Goal: Task Accomplishment & Management: Use online tool/utility

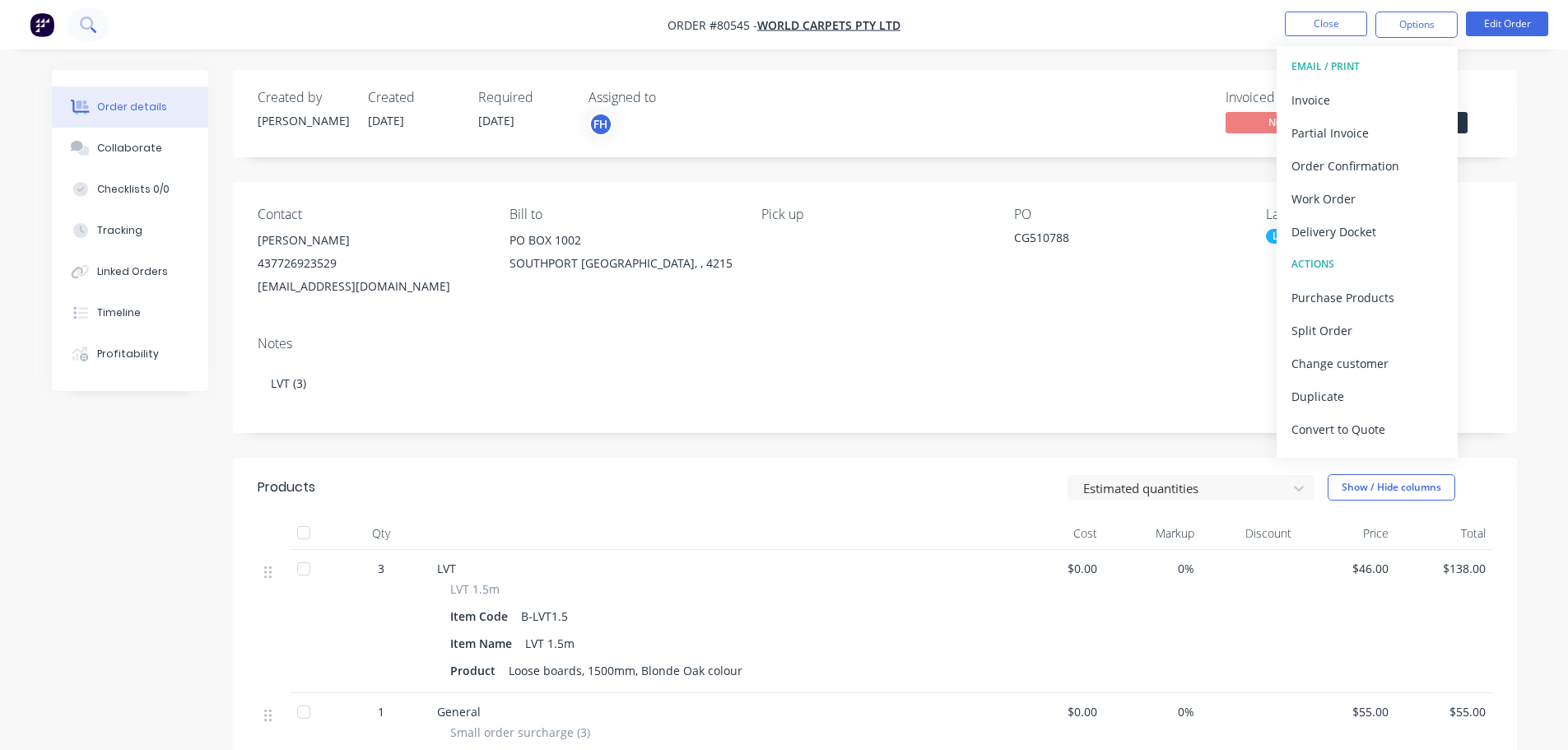
click at [87, 25] on icon at bounding box center [88, 24] width 16 height 16
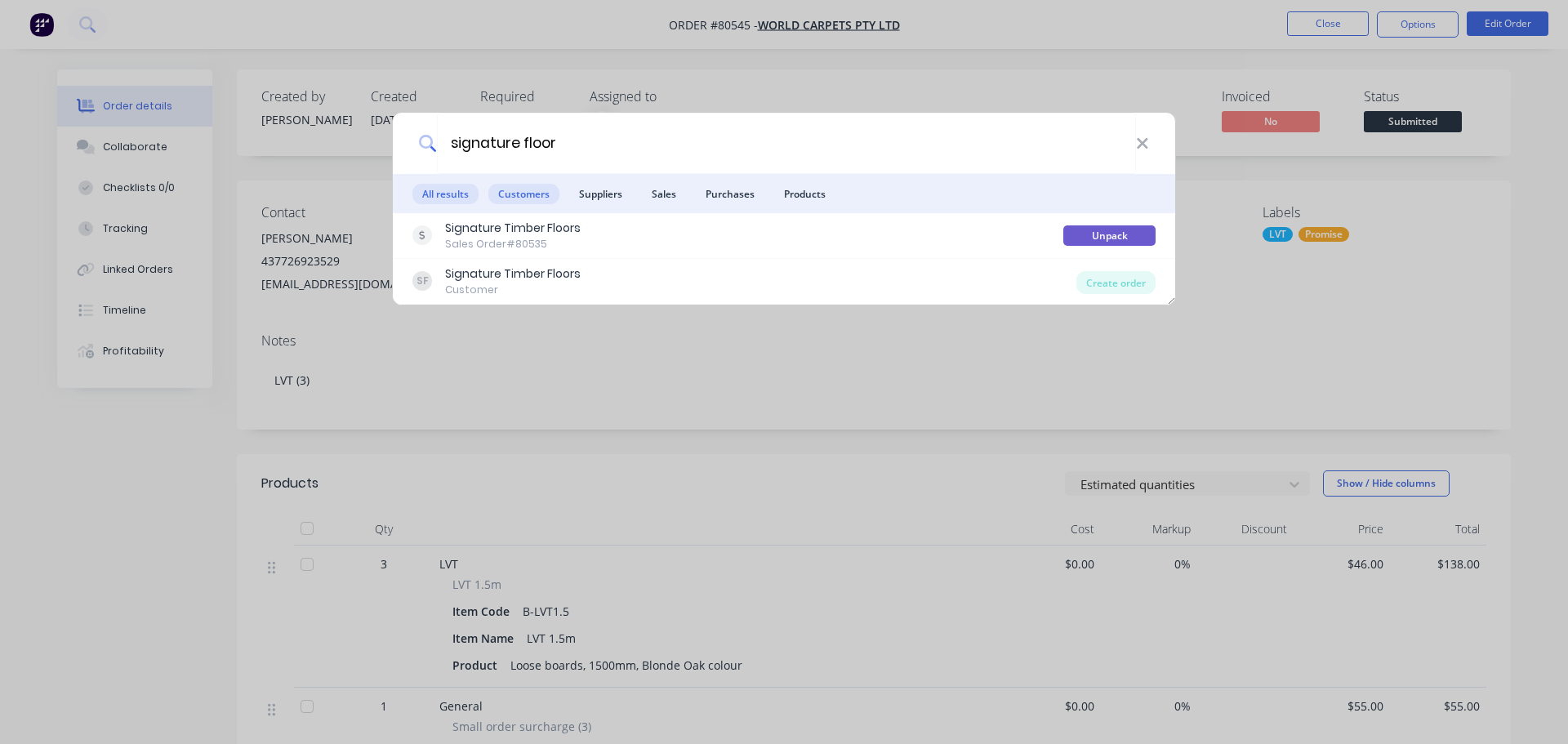
type input "signature floor"
click at [507, 192] on span "Customers" at bounding box center [525, 193] width 71 height 21
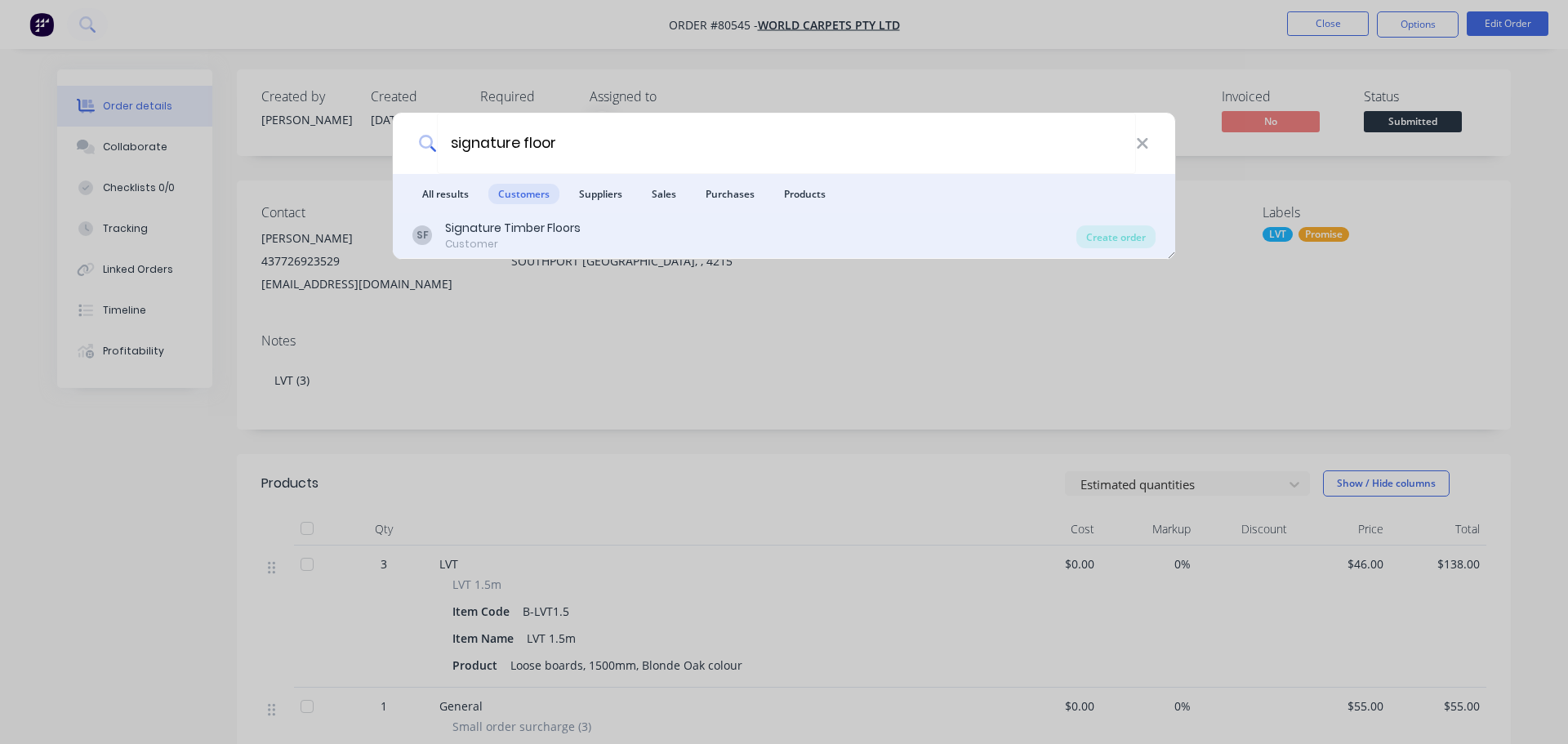
click at [497, 230] on div "Signature Timber Floors" at bounding box center [513, 228] width 136 height 17
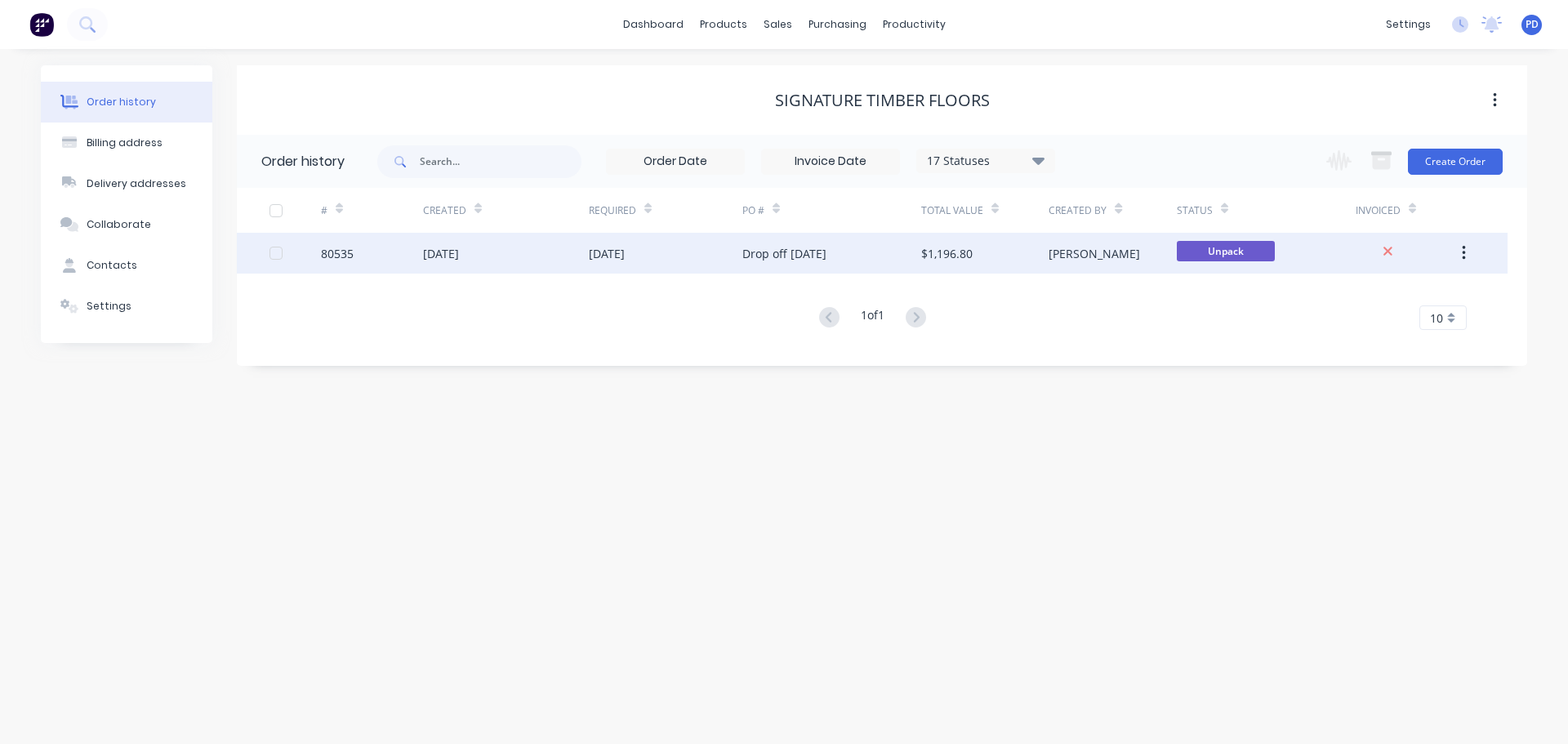
click at [458, 253] on div "[DATE]" at bounding box center [441, 253] width 36 height 17
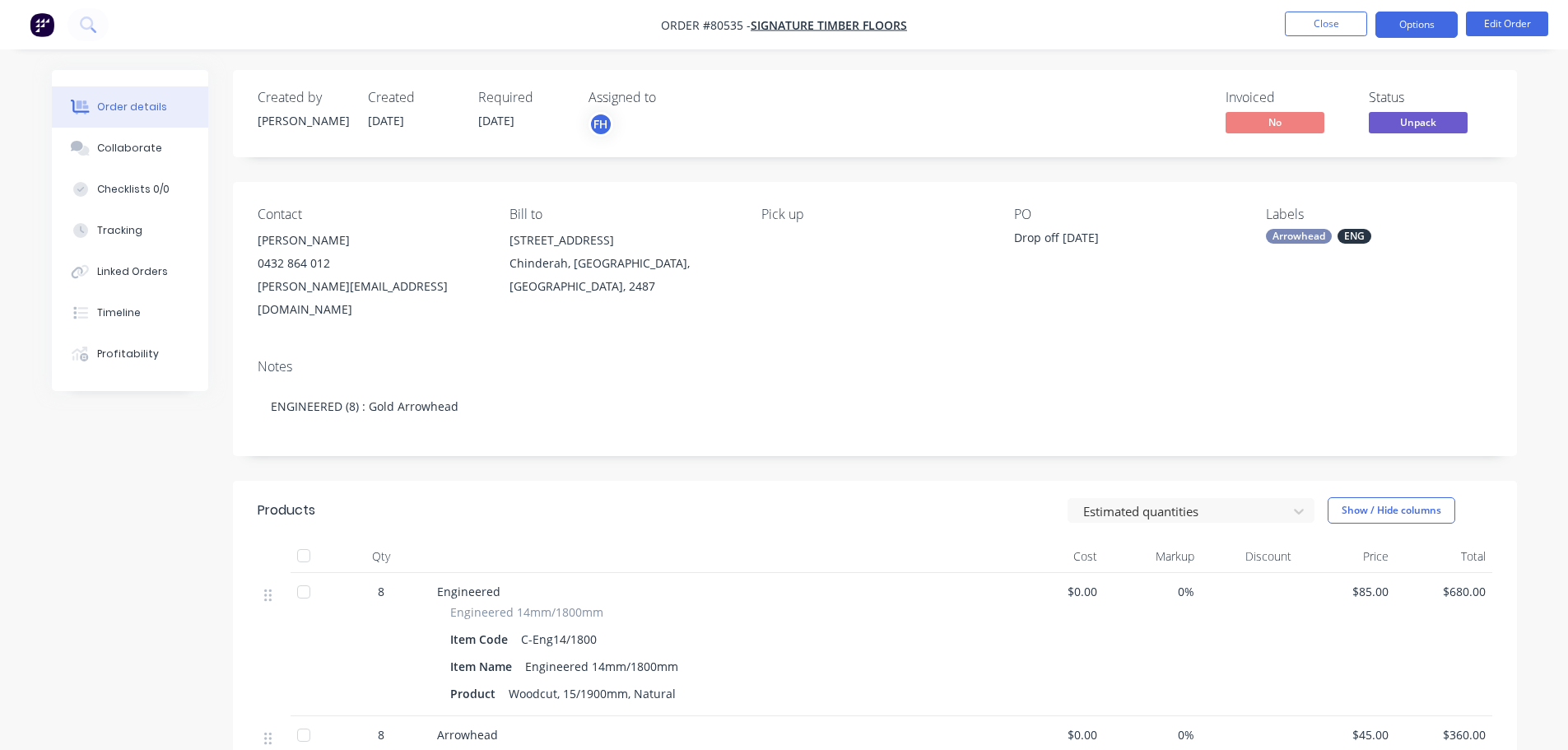
click at [1431, 33] on button "Options" at bounding box center [1416, 25] width 82 height 26
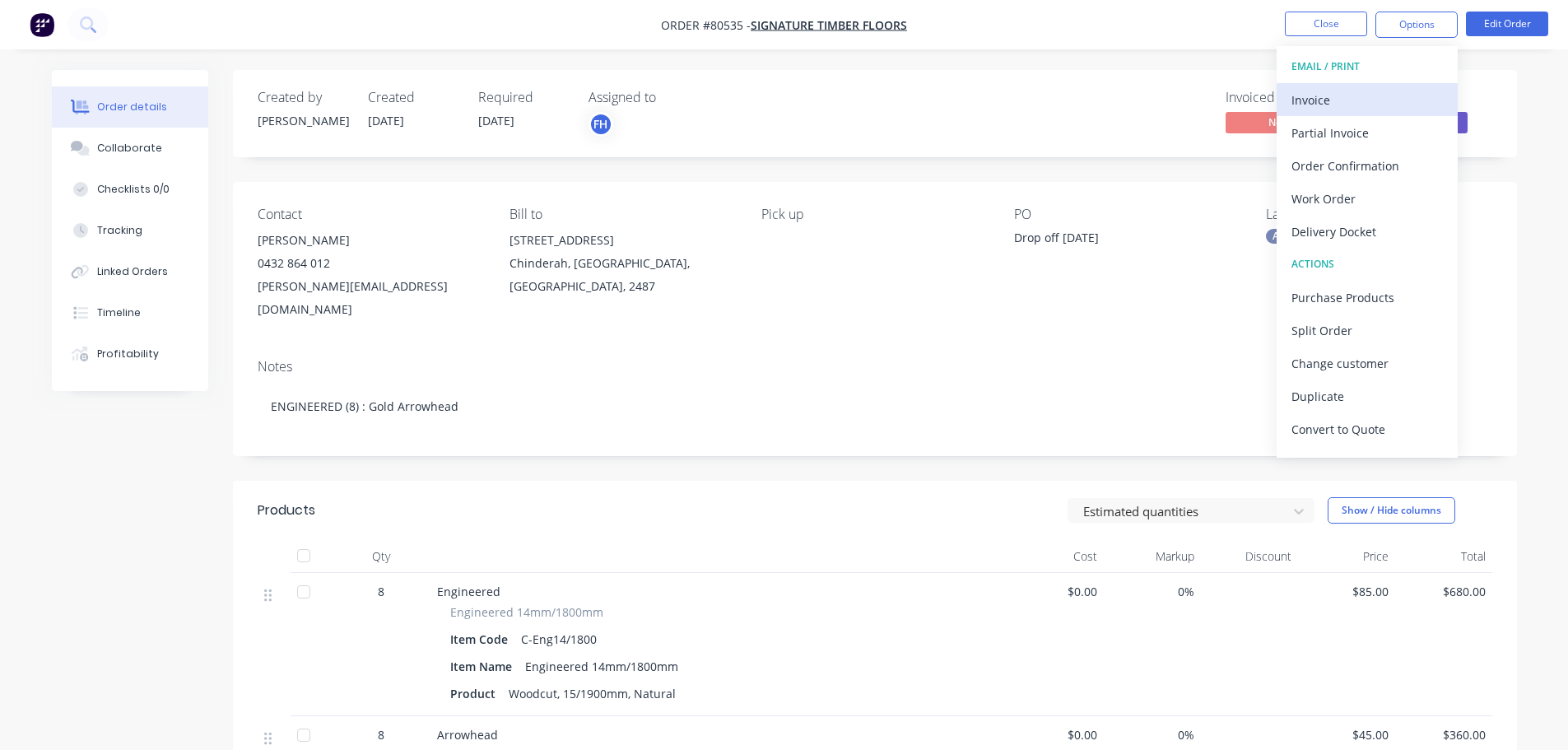
click at [1314, 105] on div "Invoice" at bounding box center [1367, 100] width 152 height 24
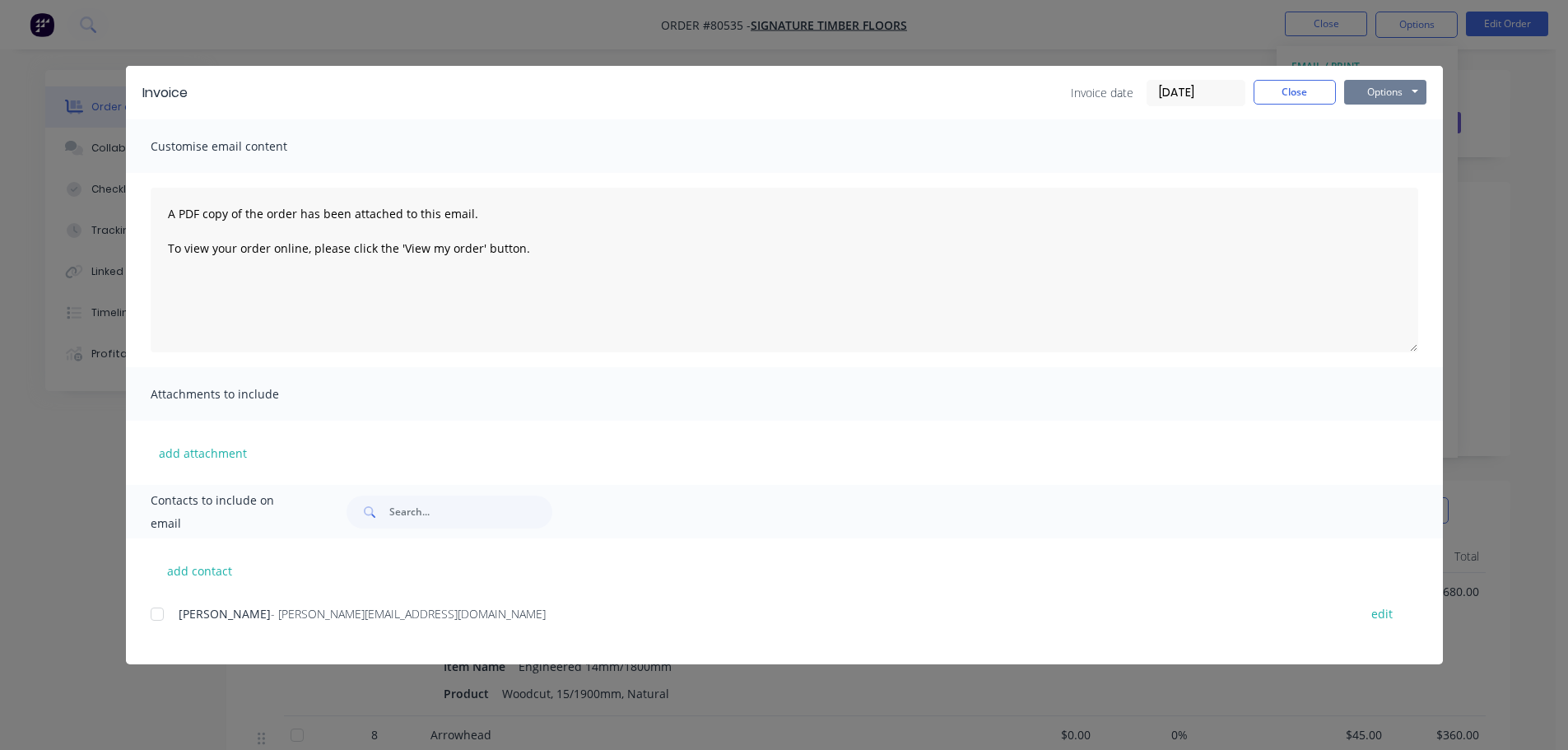
click at [1378, 93] on button "Options" at bounding box center [1385, 92] width 82 height 25
click at [1378, 139] on button "Print" at bounding box center [1396, 148] width 105 height 27
